Goal: Task Accomplishment & Management: Manage account settings

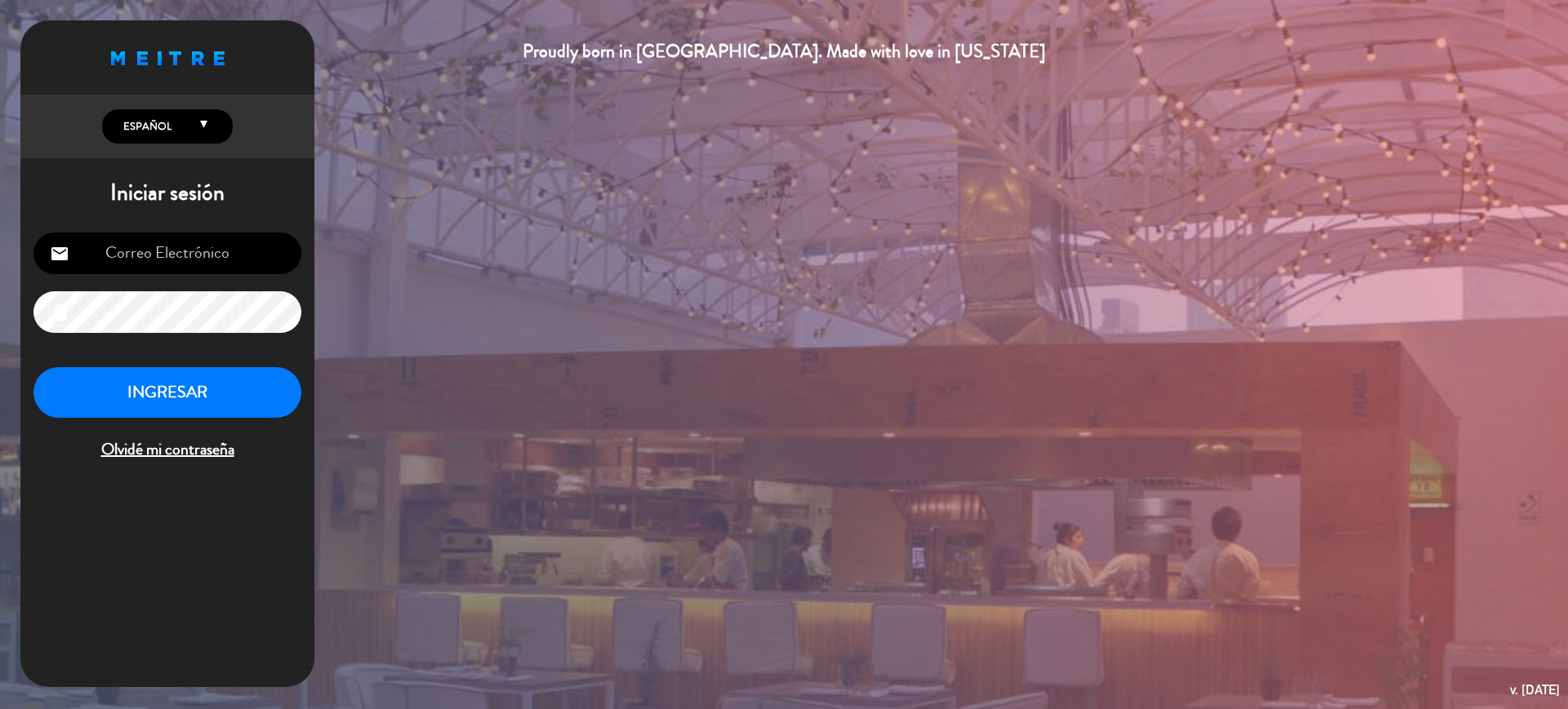
type input "[EMAIL_ADDRESS][DOMAIN_NAME]"
click at [141, 382] on button "INGRESAR" at bounding box center [167, 393] width 268 height 51
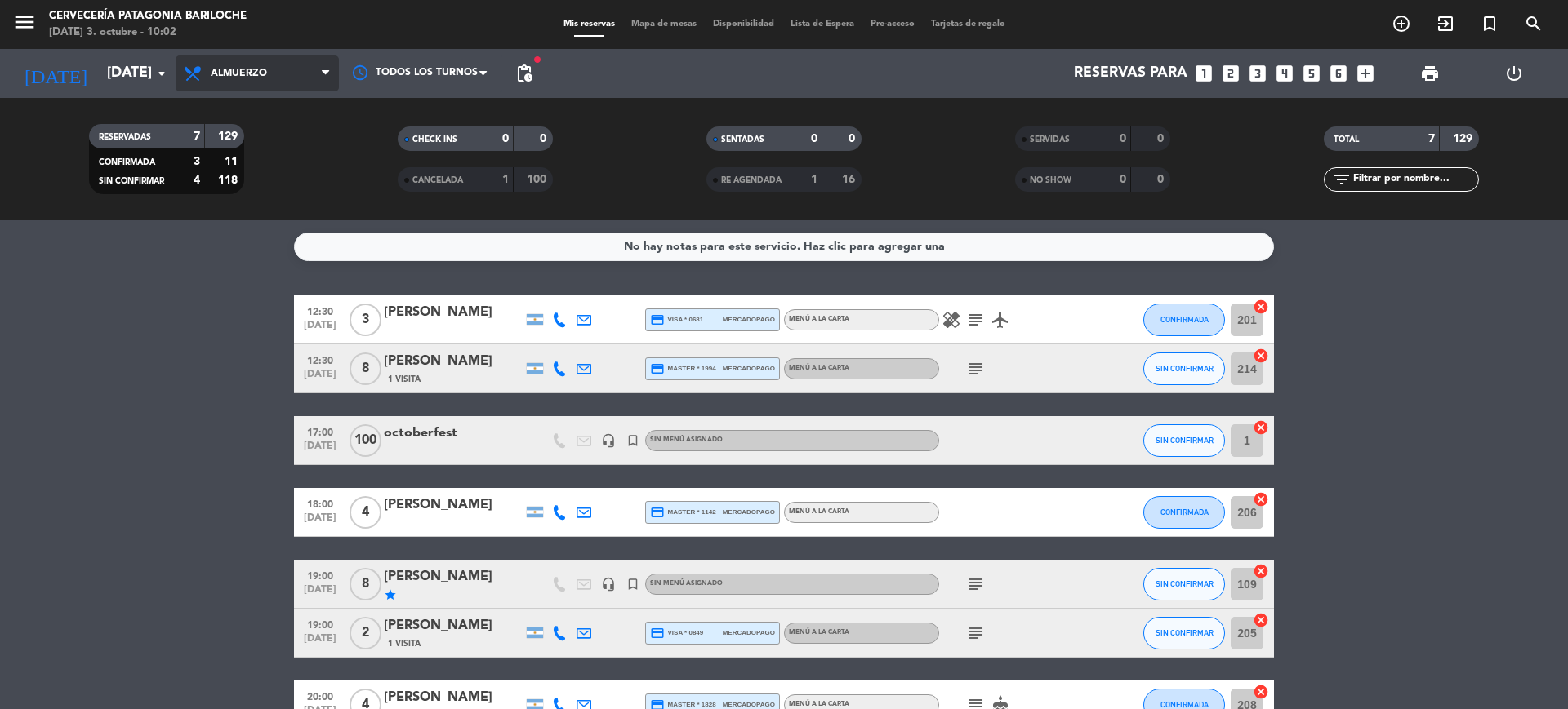
click at [260, 76] on span "Almuerzo" at bounding box center [239, 74] width 56 height 12
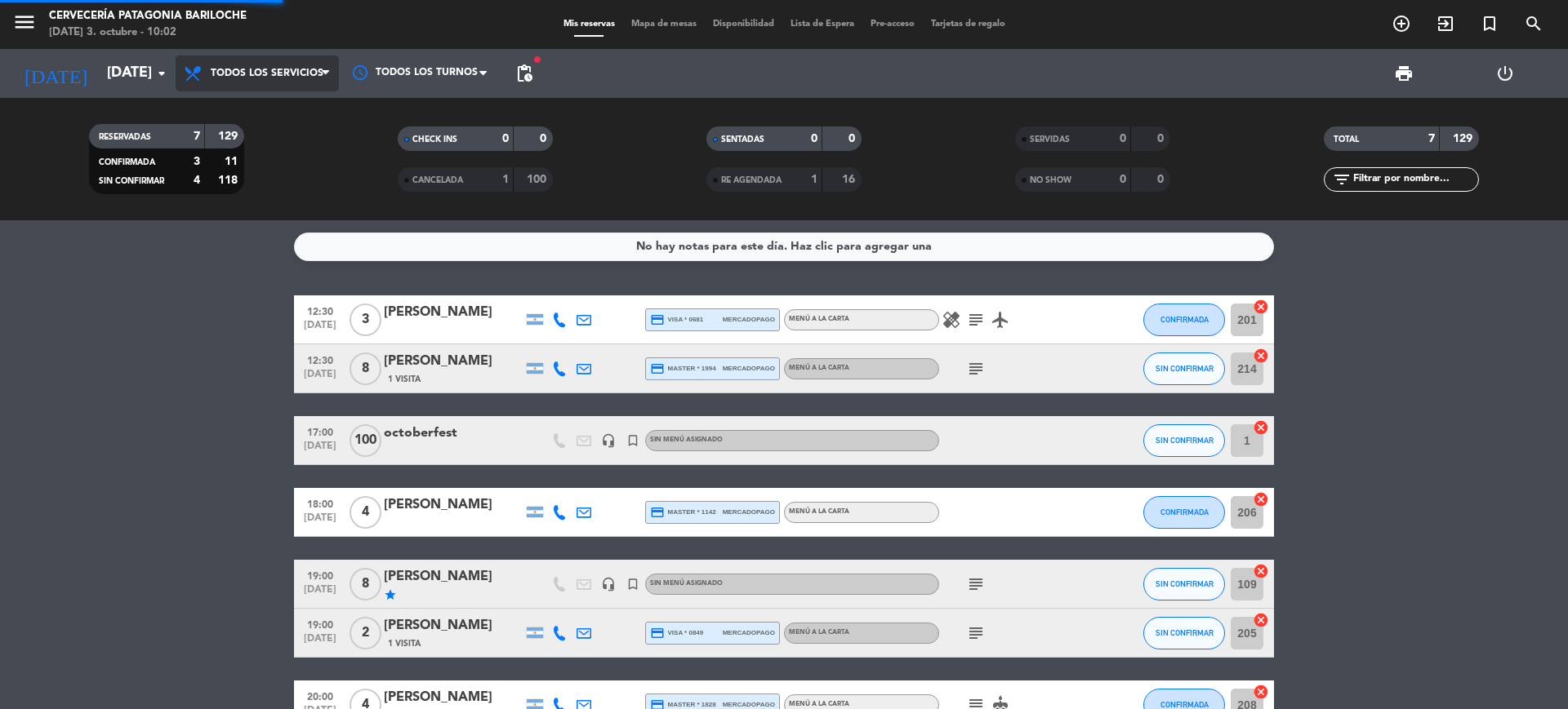
click at [278, 107] on div "menu Cervecería Patagonia Bariloche [DATE] 3. octubre - 10:02 Mis reservas Mapa…" at bounding box center [784, 110] width 1568 height 220
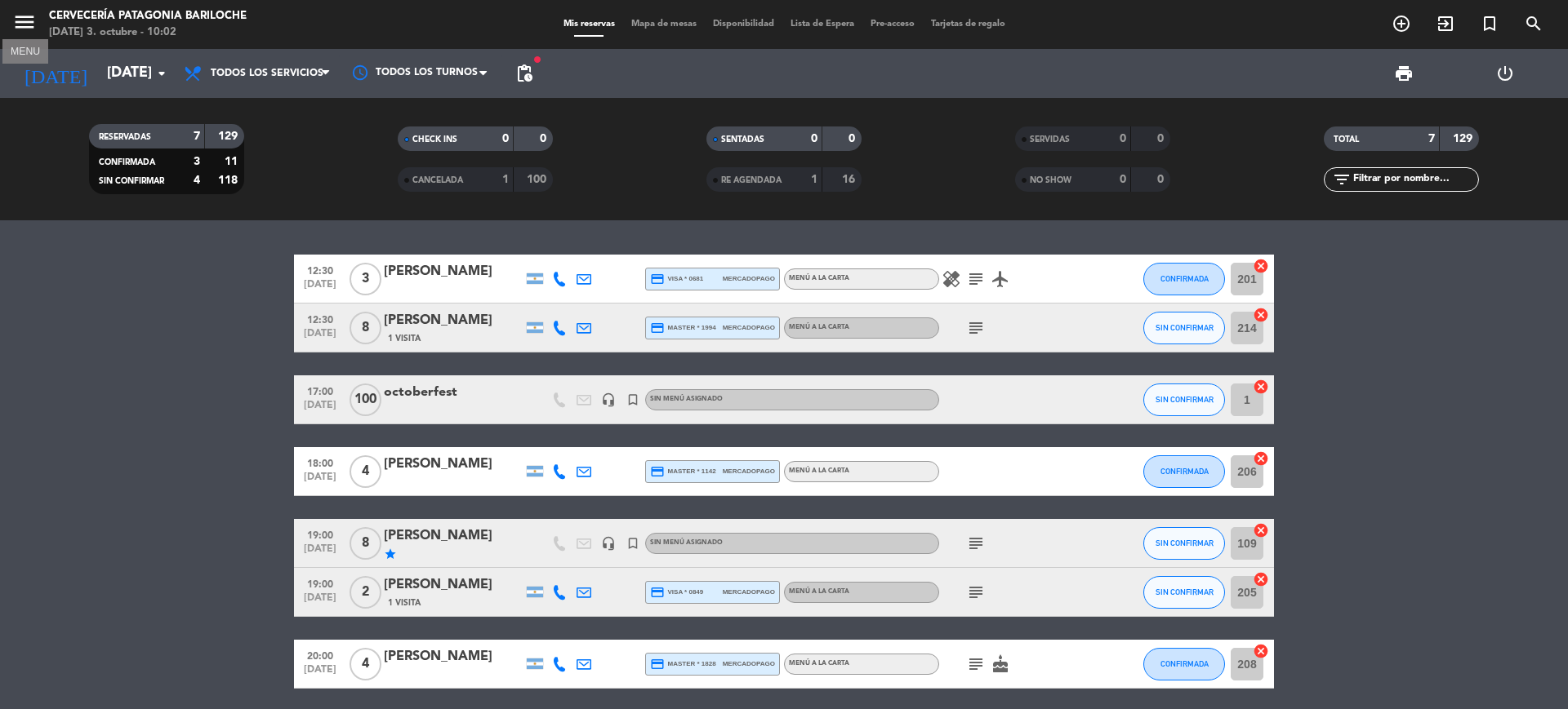
click at [22, 28] on icon "menu" at bounding box center [25, 22] width 25 height 25
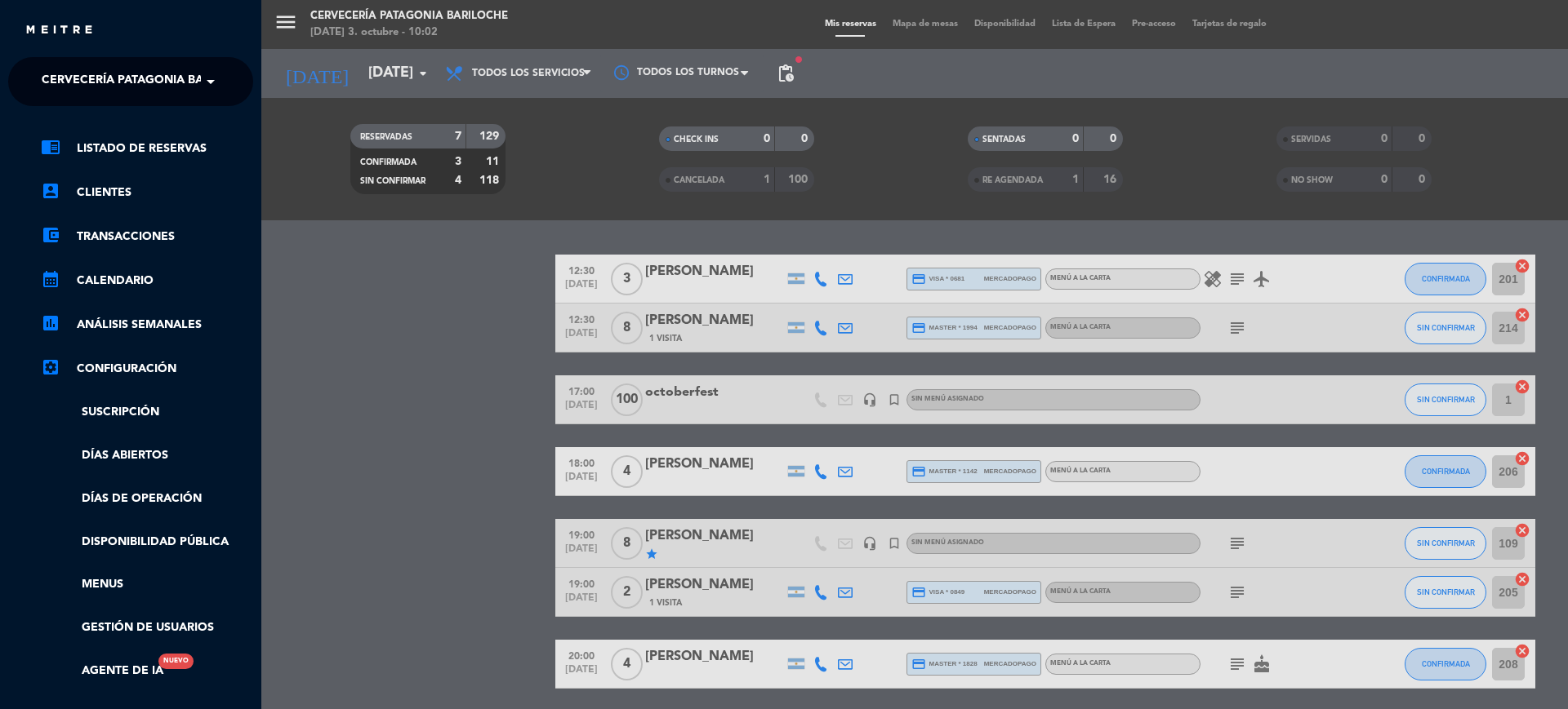
click at [217, 85] on span at bounding box center [215, 81] width 28 height 34
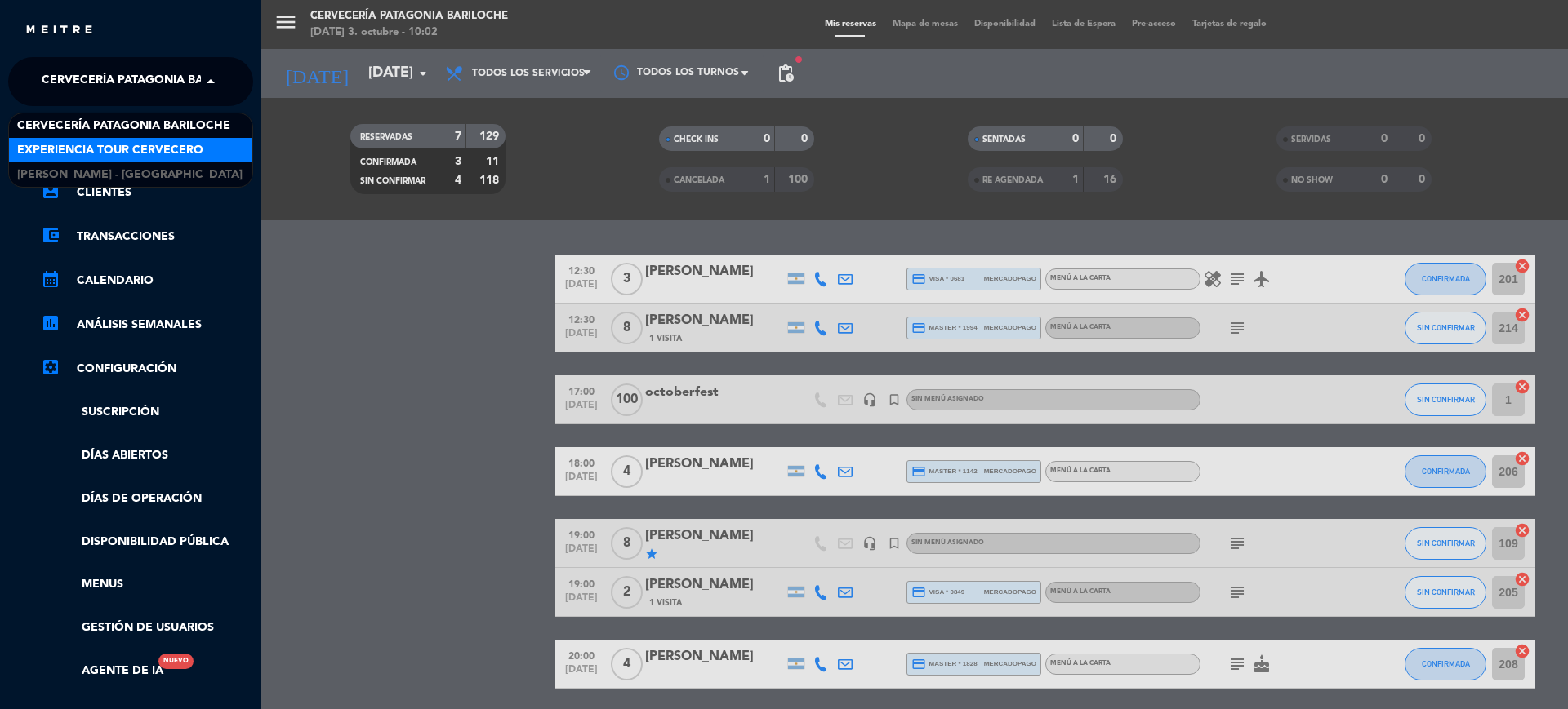
click at [186, 141] on span "Experiencia Tour Cervecero" at bounding box center [110, 151] width 186 height 19
